Goal: Task Accomplishment & Management: Complete application form

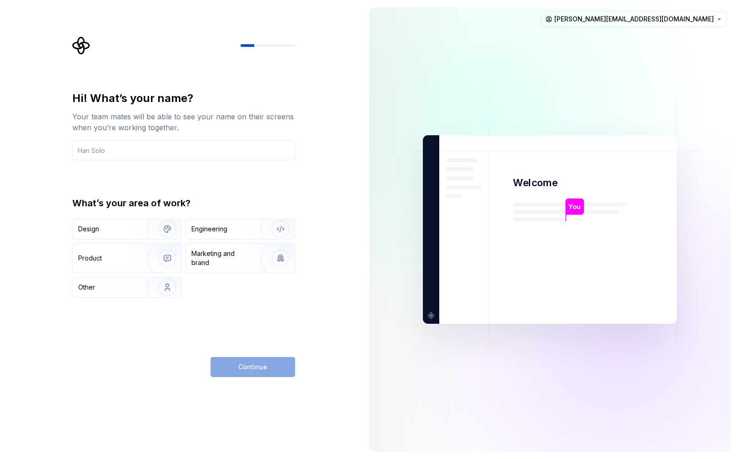
click at [307, 103] on div "Hi! What’s your name? Your team mates will be able to see your name on their sc…" at bounding box center [181, 229] width 362 height 459
click at [444, 6] on div "You Welcome You T B +3 [PERSON_NAME] [PERSON_NAME] [PERSON_NAME][EMAIL_ADDRESS]…" at bounding box center [550, 229] width 377 height 459
click at [156, 150] on input "text" at bounding box center [183, 150] width 223 height 20
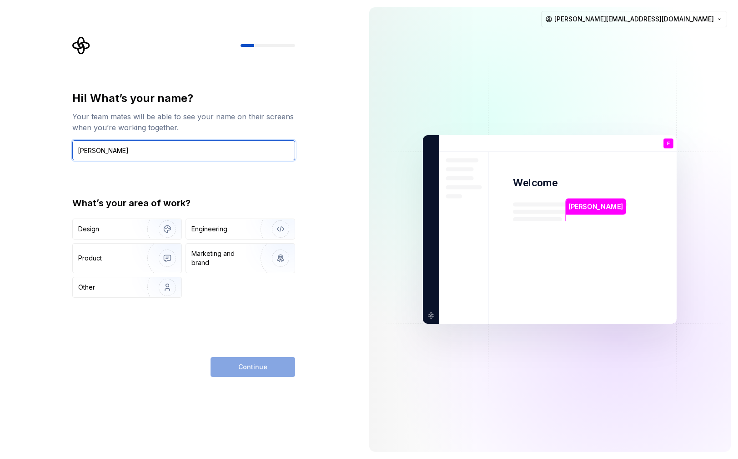
type input "[PERSON_NAME]"
click at [139, 239] on div "Design Engineering Product Marketing and brand Other" at bounding box center [183, 257] width 223 height 79
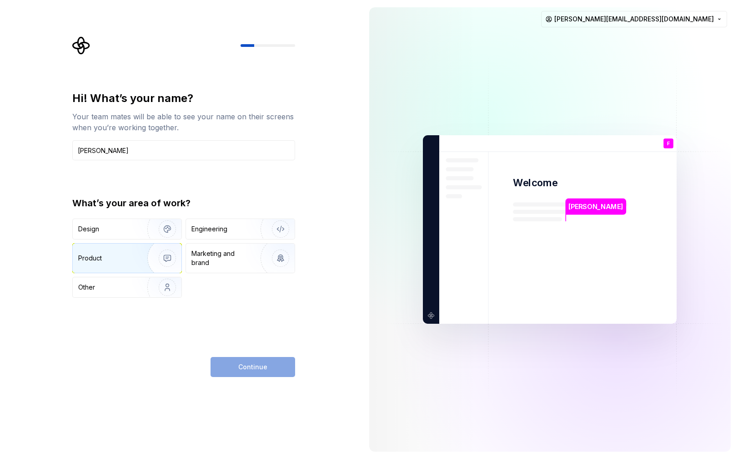
click at [136, 253] on img "button" at bounding box center [161, 257] width 58 height 61
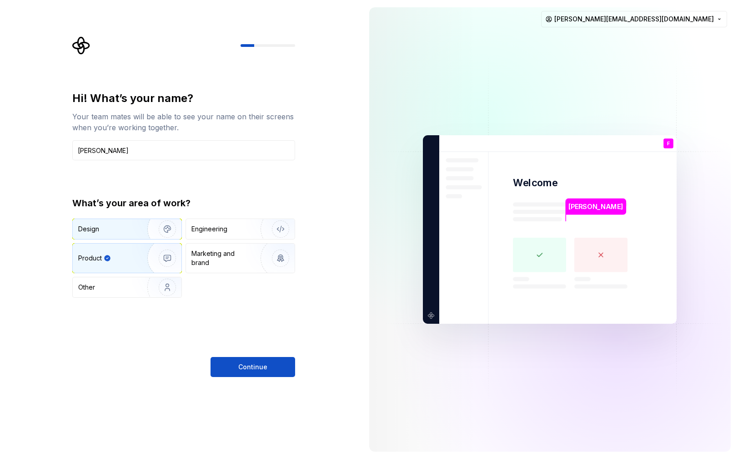
click at [131, 232] on div "Design" at bounding box center [106, 228] width 57 height 9
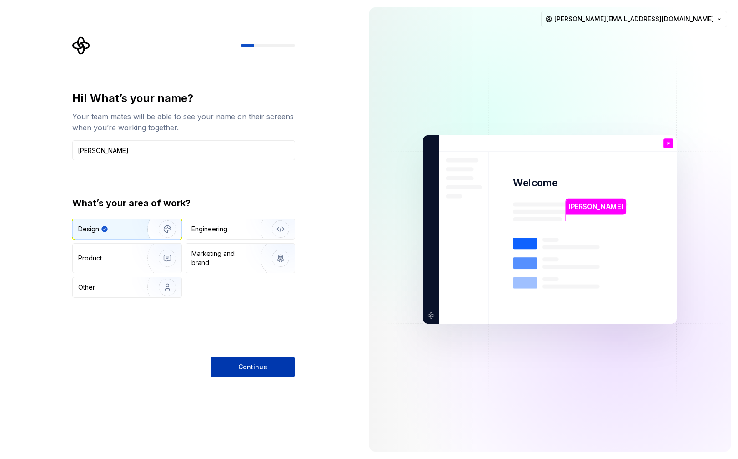
click at [248, 370] on span "Continue" at bounding box center [252, 366] width 29 height 9
click at [356, 299] on div "Hi! What’s your name? Your team mates will be able to see your name on their sc…" at bounding box center [181, 229] width 362 height 459
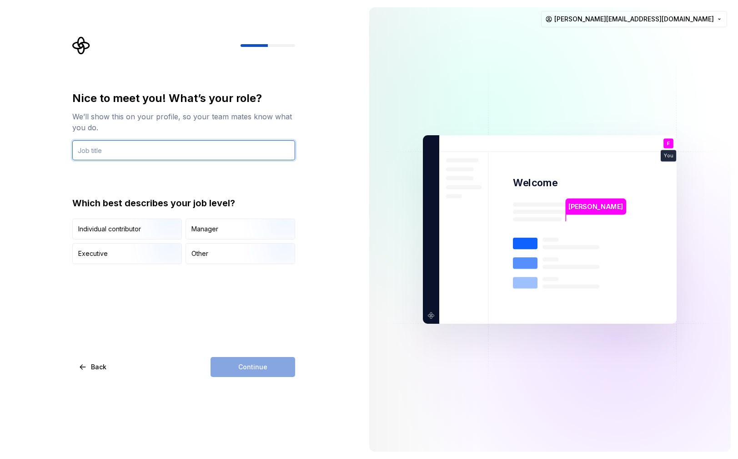
click at [176, 150] on input "text" at bounding box center [183, 150] width 223 height 20
type input "Designer"
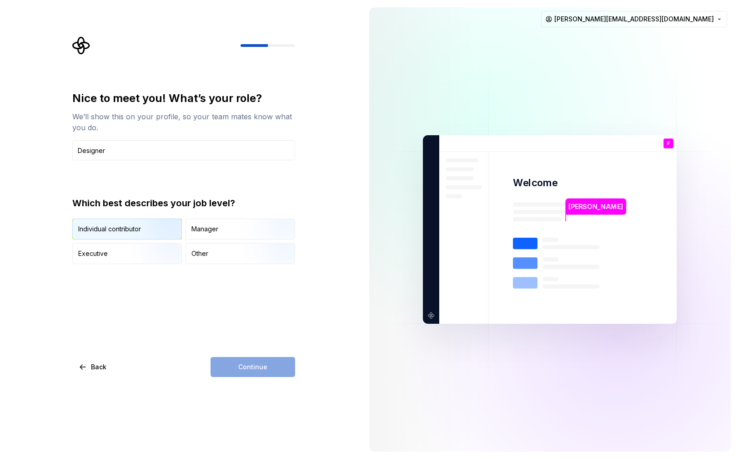
click at [171, 228] on img "button" at bounding box center [160, 240] width 58 height 61
click at [242, 365] on span "Continue" at bounding box center [252, 366] width 29 height 9
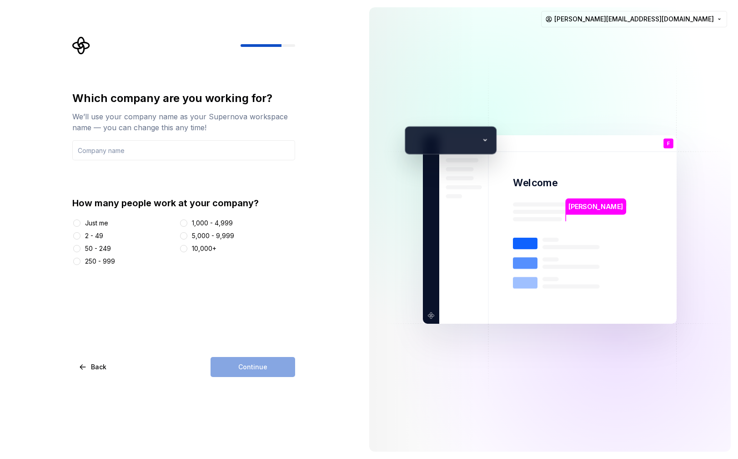
click at [97, 230] on div "Just me 2 - 49 50 - 249 250 - 999 1,000 - 4,999 5,000 - 9,999 10,000+" at bounding box center [183, 241] width 223 height 47
click at [95, 224] on div "Just me" at bounding box center [96, 222] width 23 height 9
click at [81, 224] on button "Just me" at bounding box center [76, 222] width 7 height 7
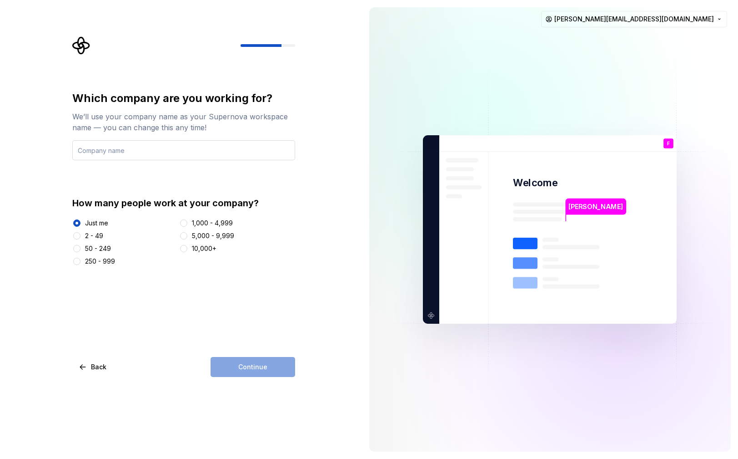
click at [111, 147] on input "text" at bounding box center [183, 150] width 223 height 20
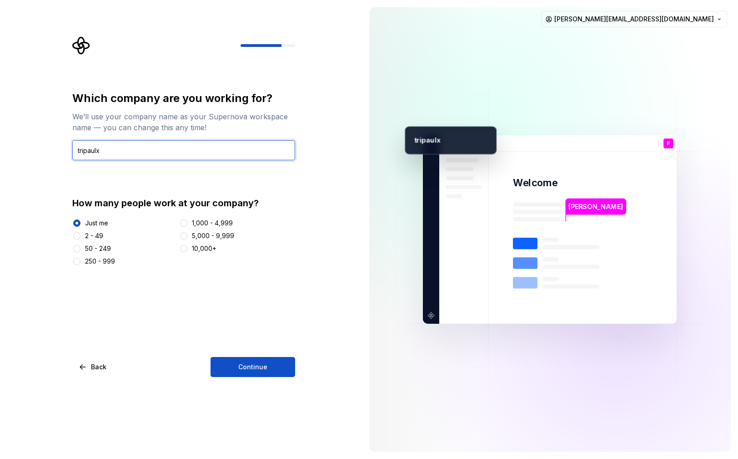
type input "tripaulx"
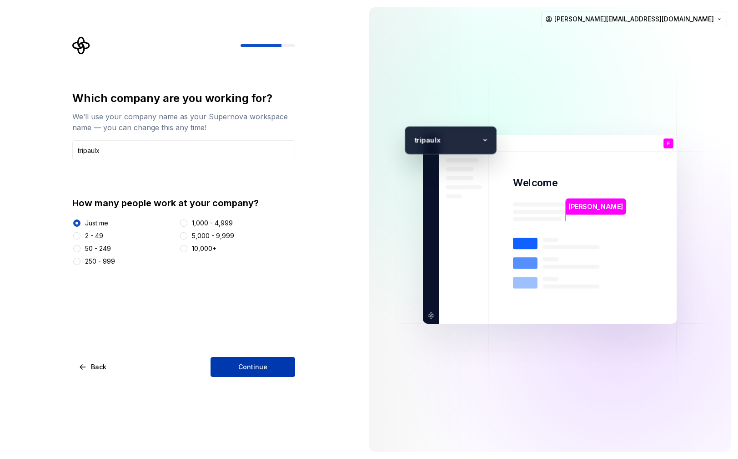
click at [257, 371] on button "Continue" at bounding box center [253, 367] width 85 height 20
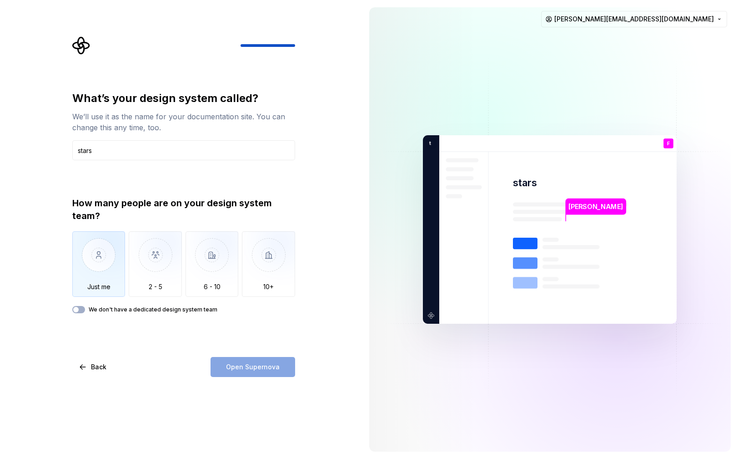
type input "stars"
click at [110, 268] on img "button" at bounding box center [98, 261] width 53 height 61
click at [83, 303] on div "How many people are on your design system team? Just me 2 - 5 6 - 10 10+ We don…" at bounding box center [183, 255] width 223 height 116
click at [81, 311] on button "We don't have a dedicated design system team" at bounding box center [78, 309] width 13 height 7
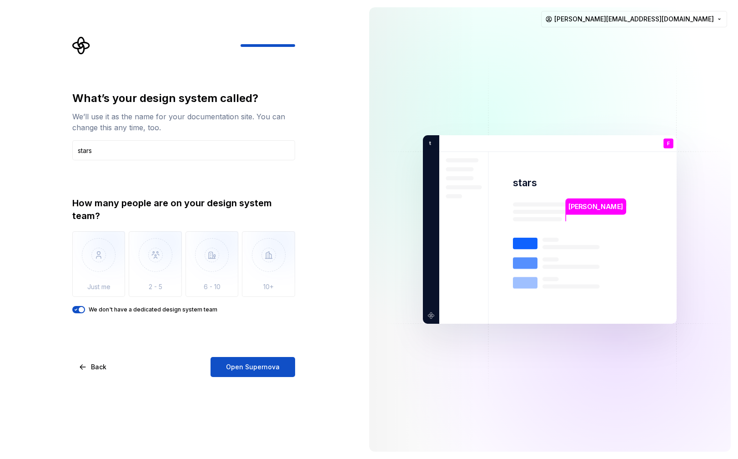
click at [81, 311] on span "button" at bounding box center [81, 309] width 5 height 5
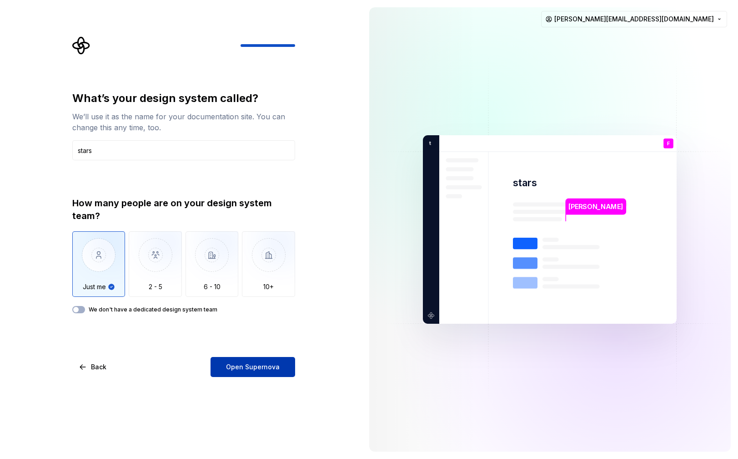
click at [257, 369] on span "Open Supernova" at bounding box center [253, 366] width 54 height 9
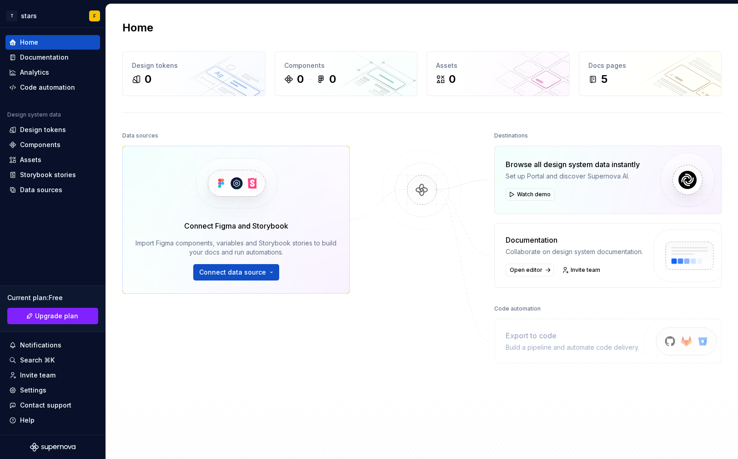
click at [241, 176] on img at bounding box center [236, 183] width 111 height 74
click at [423, 184] on img at bounding box center [422, 199] width 88 height 99
